Goal: Information Seeking & Learning: Check status

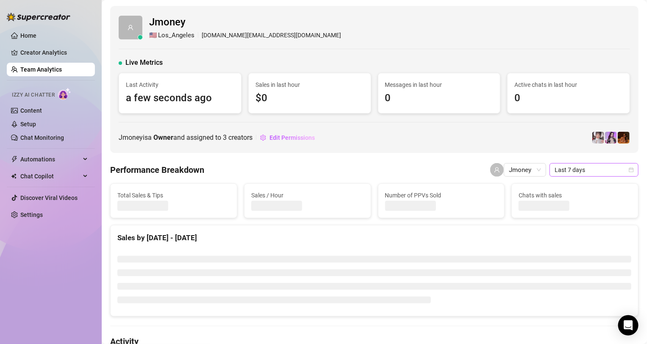
click at [560, 172] on span "Last 7 days" at bounding box center [594, 170] width 79 height 13
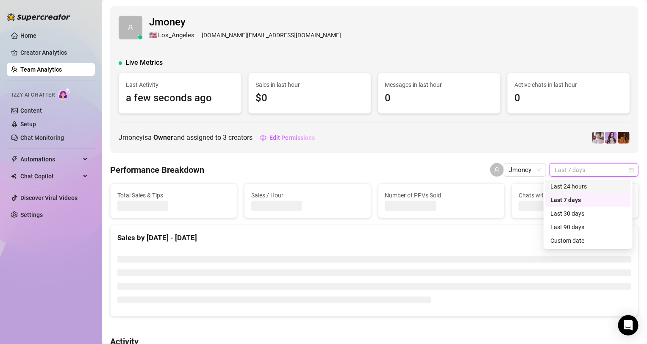
click at [566, 187] on div "Last 24 hours" at bounding box center [587, 186] width 75 height 9
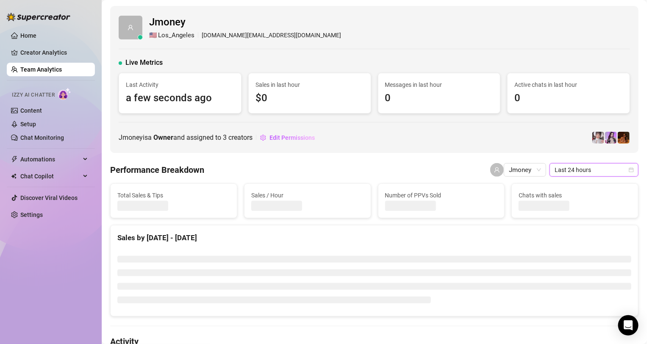
click at [575, 174] on span "Last 24 hours" at bounding box center [594, 170] width 79 height 13
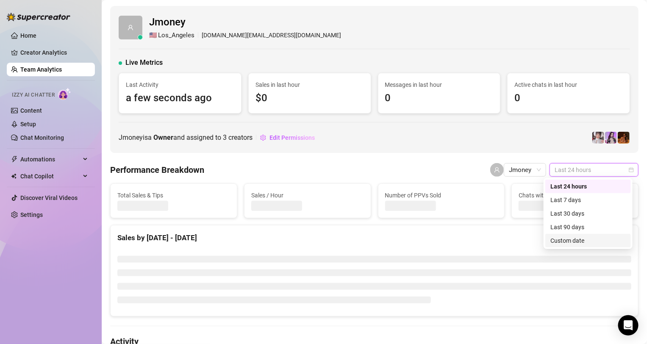
click at [582, 239] on div "Custom date" at bounding box center [587, 240] width 75 height 9
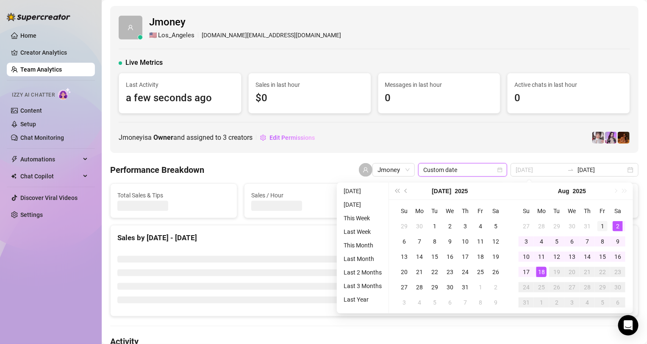
type input "[DATE]"
drag, startPoint x: 604, startPoint y: 225, endPoint x: 606, endPoint y: 245, distance: 20.4
click at [604, 225] on div "1" at bounding box center [603, 226] width 10 height 10
type input "[DATE]"
click at [606, 259] on div "15" at bounding box center [603, 257] width 10 height 10
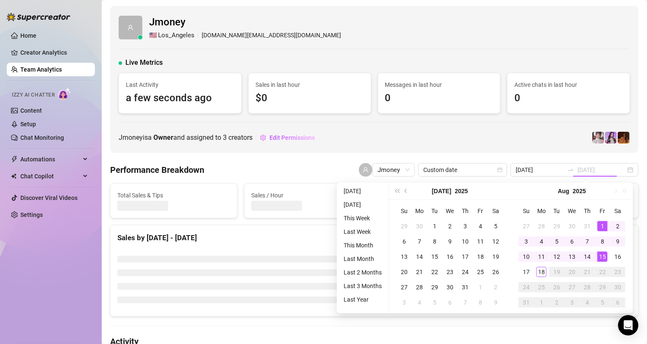
type input "[DATE]"
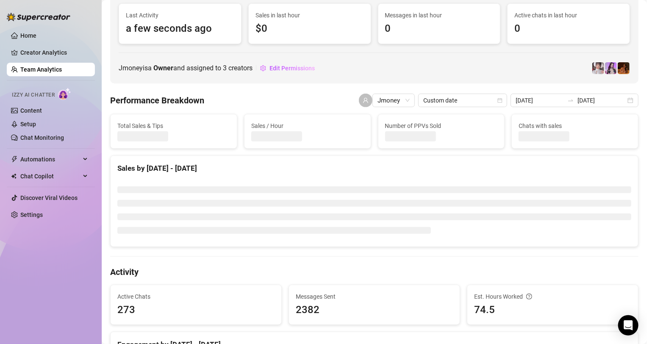
scroll to position [70, 0]
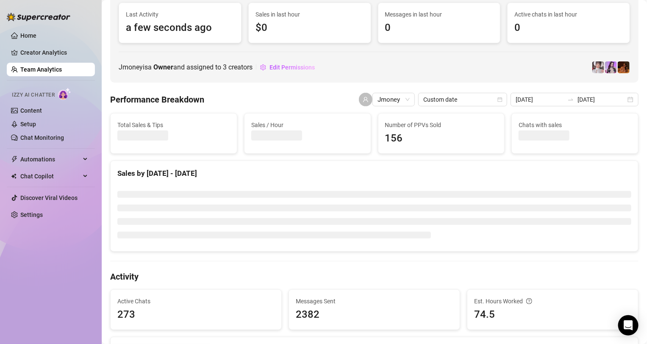
click at [328, 97] on div "Performance Breakdown Jmoney Custom date [DATE] [DATE]" at bounding box center [374, 100] width 528 height 14
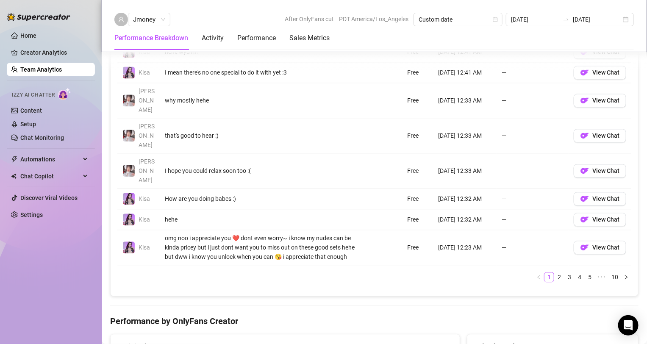
scroll to position [883, 0]
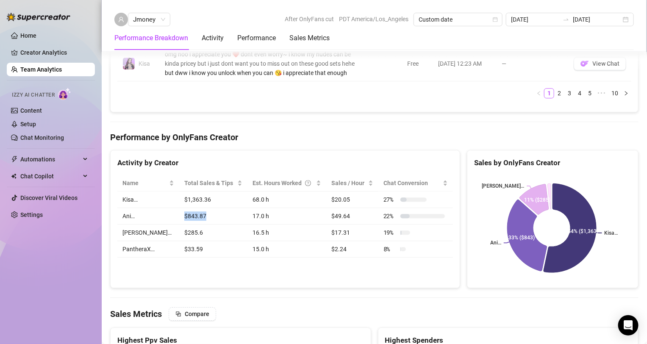
drag, startPoint x: 167, startPoint y: 171, endPoint x: 199, endPoint y: 169, distance: 32.7
click at [199, 208] on td "$843.87" at bounding box center [213, 216] width 69 height 17
copy td "$843.87"
click at [445, 78] on div "Total Sales & Tips $2,526.43 Sales / Hour $33.91 Number of PPVs Sold 156 Chats …" at bounding box center [374, 54] width 528 height 1506
click at [445, 79] on div "Total Sales & Tips $2,526.43 Sales / Hour $33.91 Number of PPVs Sold 156 Chats …" at bounding box center [374, 54] width 528 height 1506
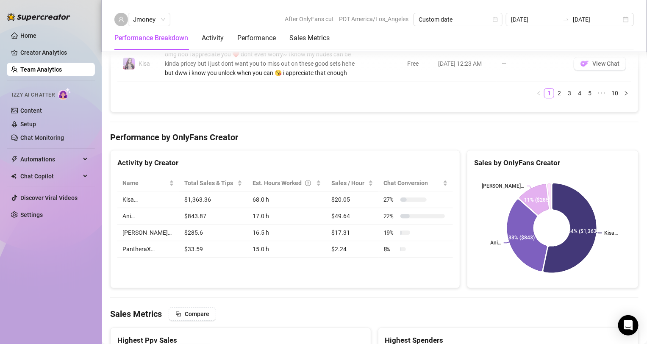
drag, startPoint x: 406, startPoint y: 78, endPoint x: 387, endPoint y: 77, distance: 18.7
click at [387, 77] on div "Total Sales & Tips $2,526.43 Sales / Hour $33.91 Number of PPVs Sold 156 Chats …" at bounding box center [374, 54] width 528 height 1506
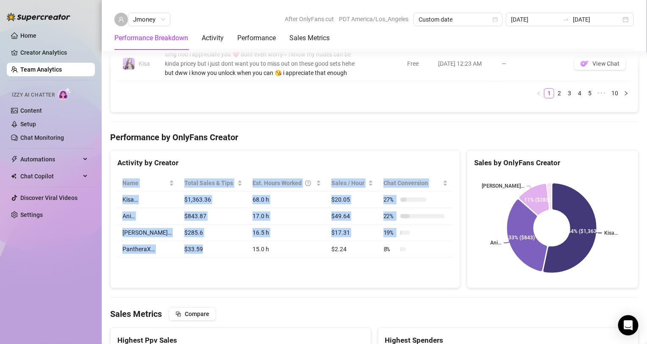
drag, startPoint x: 164, startPoint y: 125, endPoint x: 193, endPoint y: 200, distance: 80.0
click at [193, 200] on div "Name Total Sales & Tips Est. Hours Worked Sales / Hour Chat Conversion Kisa… $1…" at bounding box center [285, 216] width 349 height 96
copy table "Name Total Sales & Tips Est. Hours Worked Sales / Hour Chat Conversion Kisa… $1…"
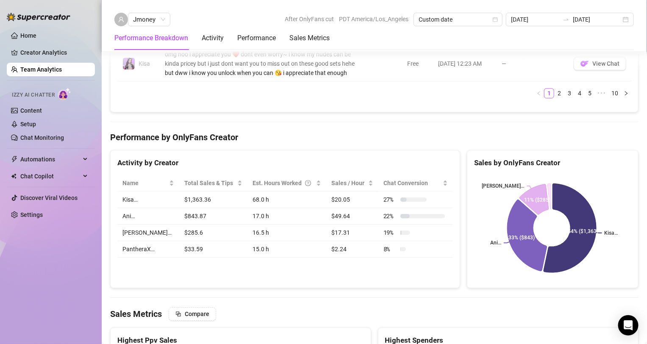
click at [35, 288] on div "Home Creator Analytics Team Analytics Izzy AI Chatter Content Setup Chat Monito…" at bounding box center [51, 168] width 88 height 336
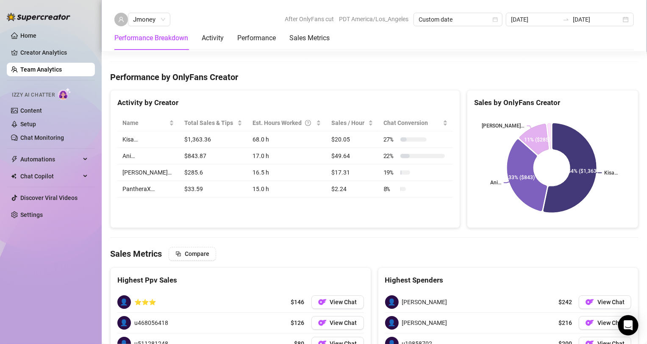
scroll to position [953, 0]
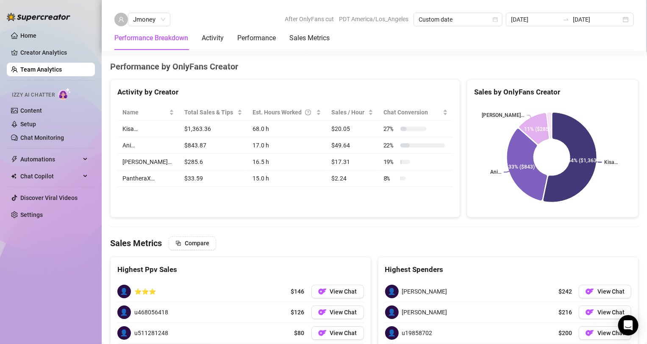
click at [51, 73] on link "Team Analytics" at bounding box center [41, 69] width 42 height 7
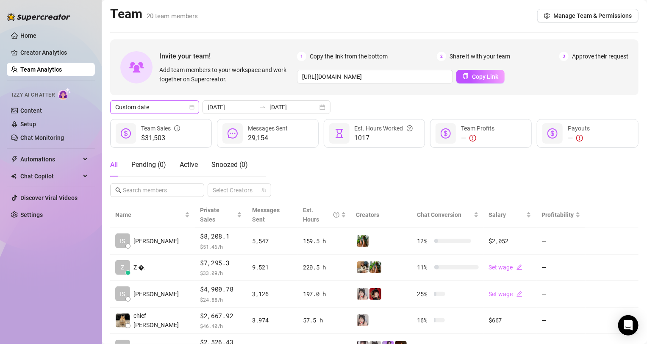
click at [184, 102] on span "Custom date" at bounding box center [154, 107] width 79 height 13
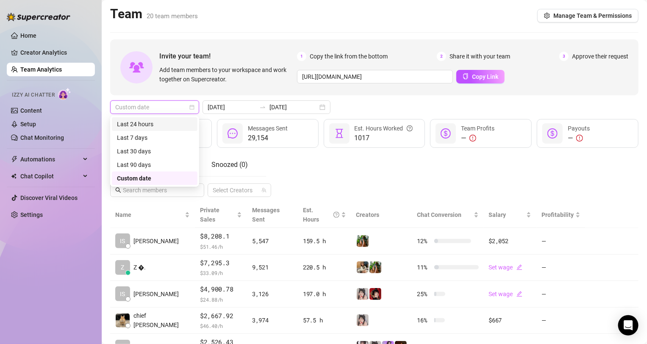
click at [190, 120] on div "Last 24 hours" at bounding box center [154, 124] width 75 height 9
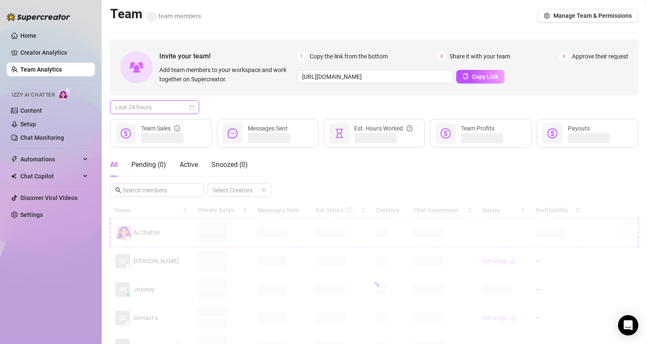
click at [187, 106] on span "Last 24 hours" at bounding box center [154, 107] width 79 height 13
click at [169, 143] on div "Last 7 days" at bounding box center [155, 138] width 86 height 14
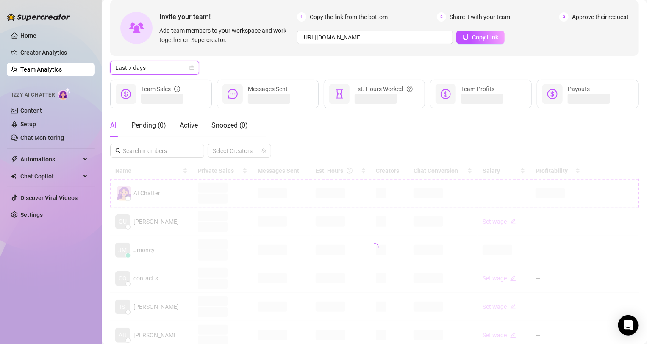
scroll to position [141, 0]
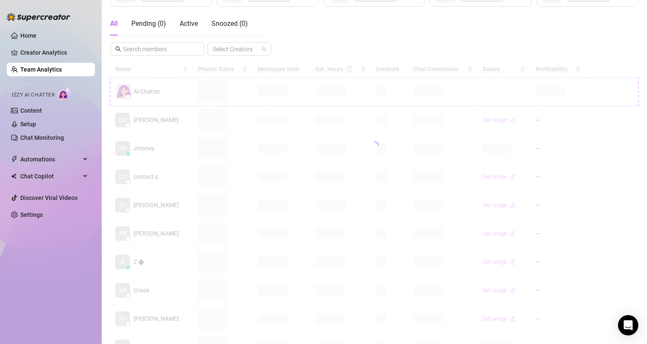
click at [76, 304] on div "Home Creator Analytics Team Analytics Izzy AI Chatter Content Setup Chat Monito…" at bounding box center [51, 168] width 88 height 336
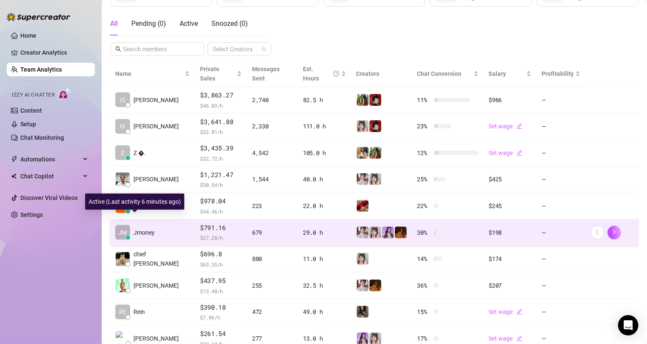
click at [147, 228] on div "[PERSON_NAME]" at bounding box center [134, 232] width 39 height 15
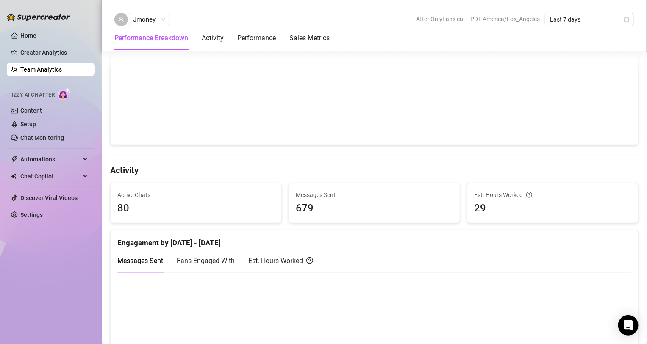
scroll to position [282, 0]
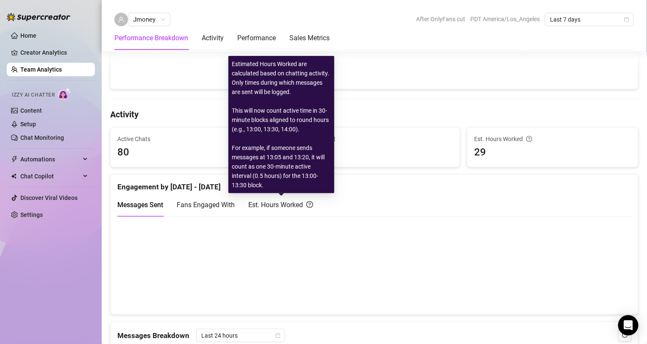
click at [272, 202] on div "Est. Hours Worked" at bounding box center [280, 205] width 65 height 11
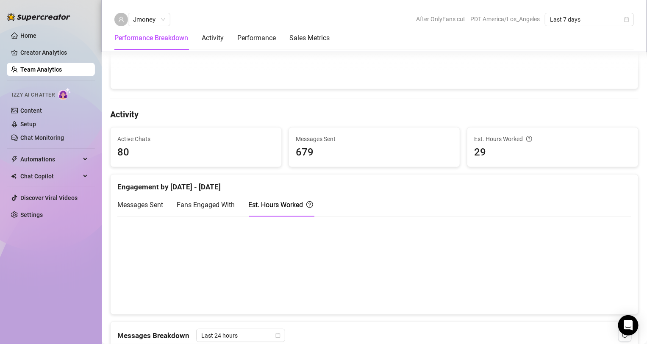
click at [208, 202] on span "Fans Engaged With" at bounding box center [206, 205] width 58 height 8
click at [124, 208] on div "Messages Sent" at bounding box center [140, 205] width 46 height 11
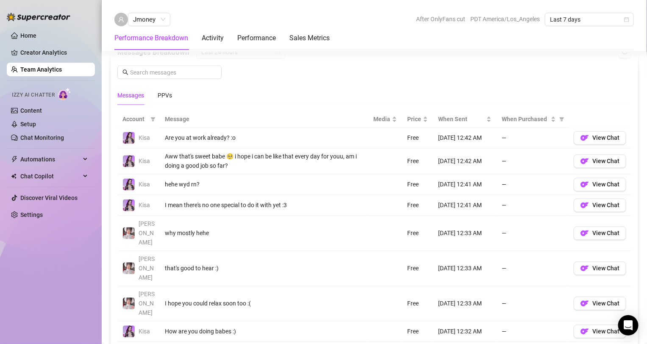
scroll to position [565, 0]
click at [62, 72] on link "Team Analytics" at bounding box center [41, 69] width 42 height 7
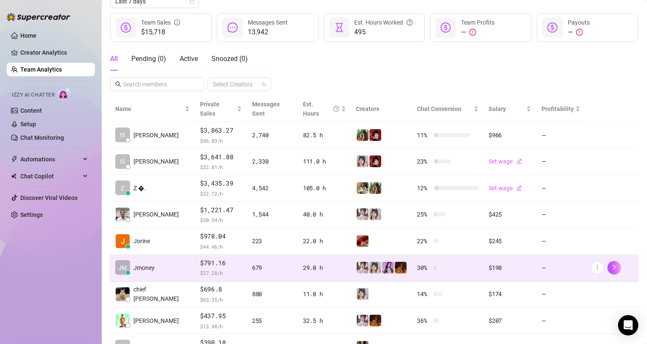
scroll to position [82, 0]
